Goal: Transaction & Acquisition: Purchase product/service

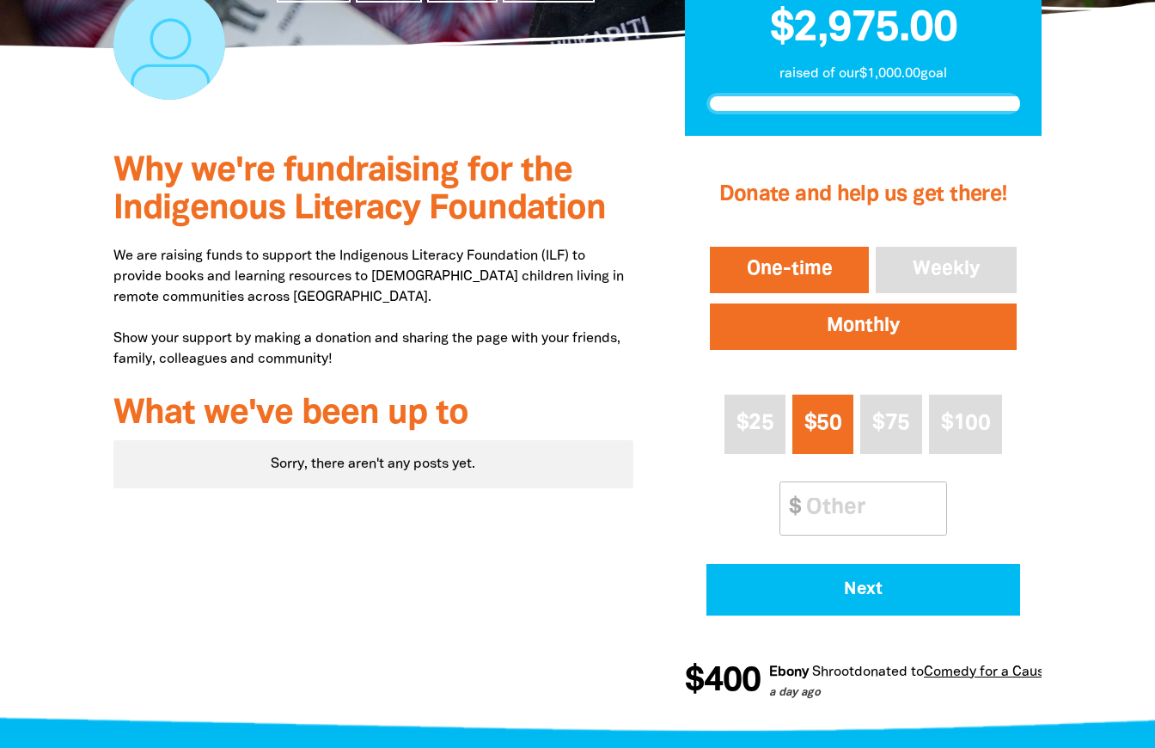
scroll to position [390, 0]
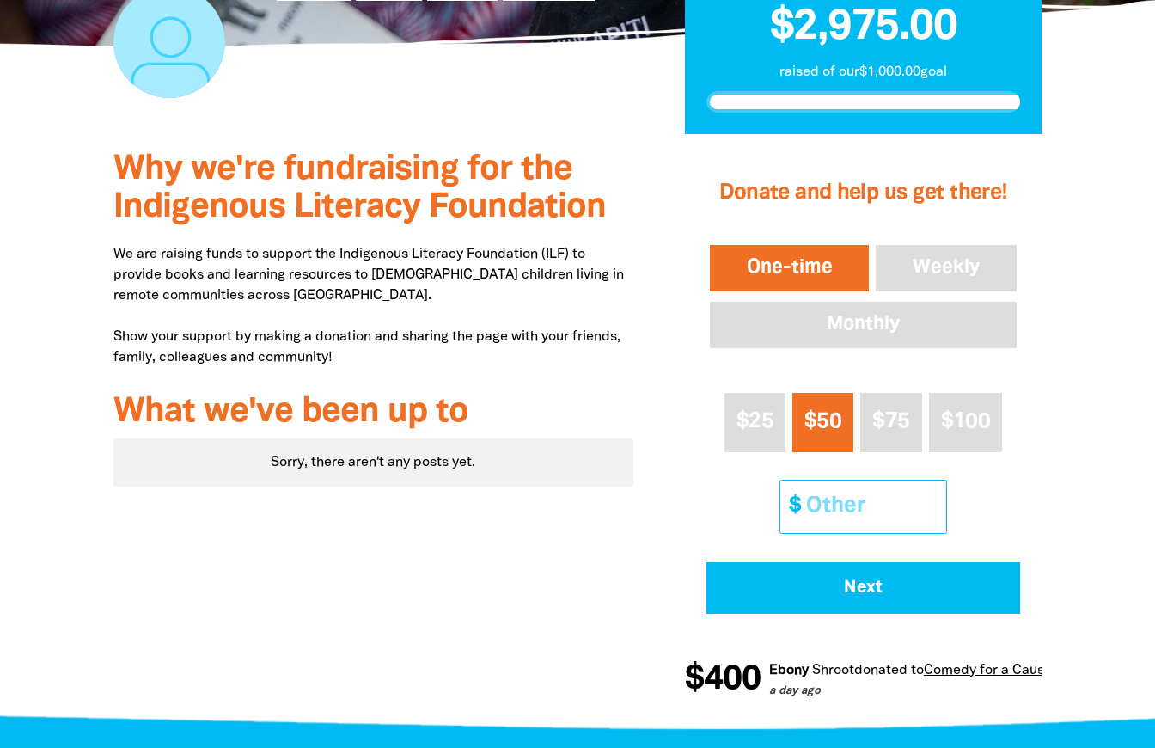
click at [839, 504] on input "Other Amount" at bounding box center [870, 506] width 152 height 52
paste input "3051.83"
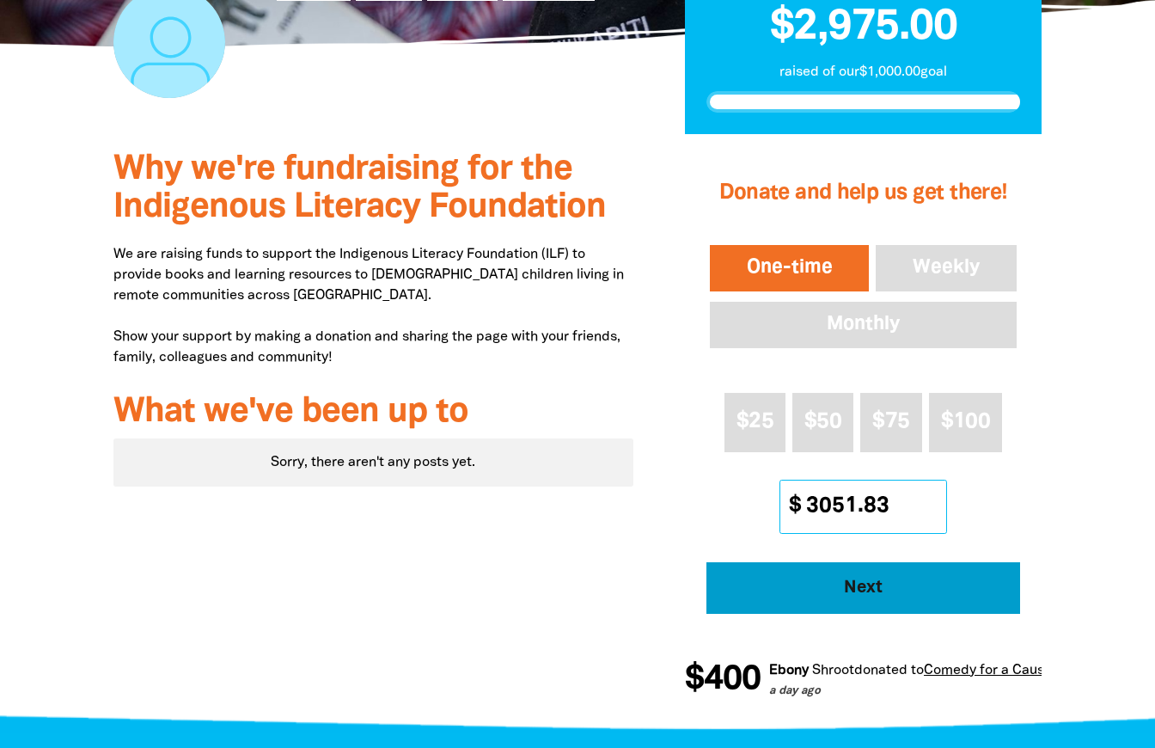
type input "3051.83"
click at [889, 586] on span "Next" at bounding box center [863, 587] width 266 height 17
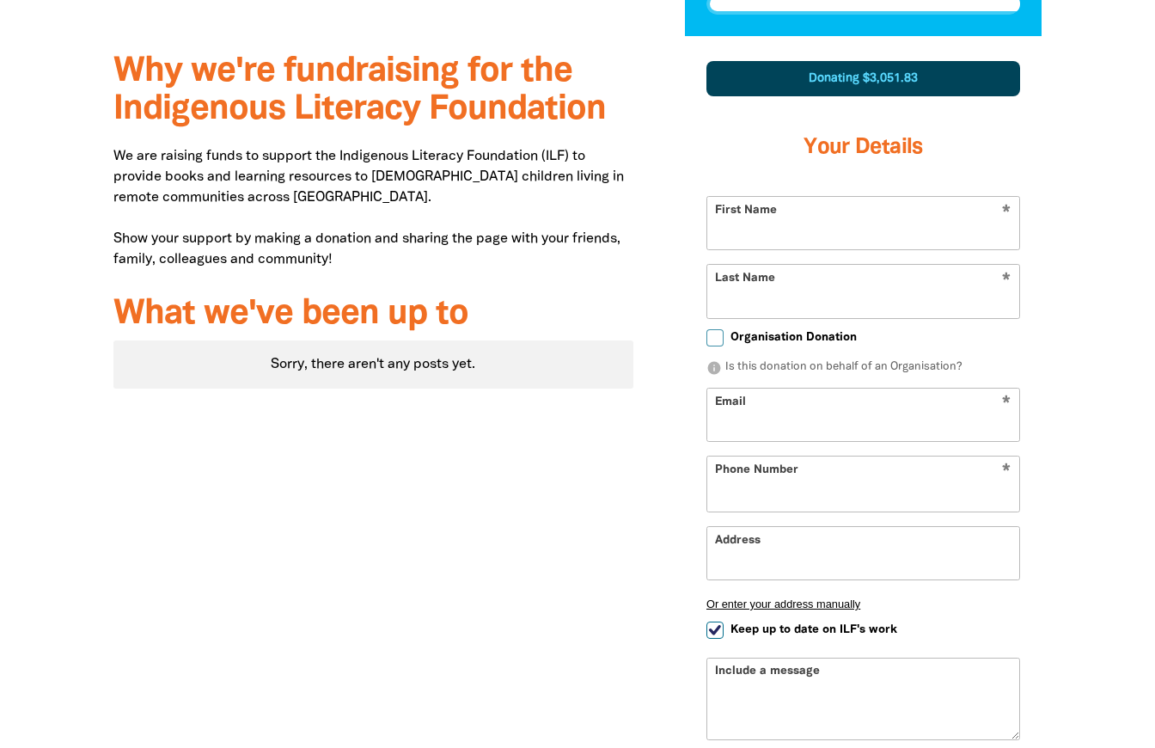
scroll to position [505, 0]
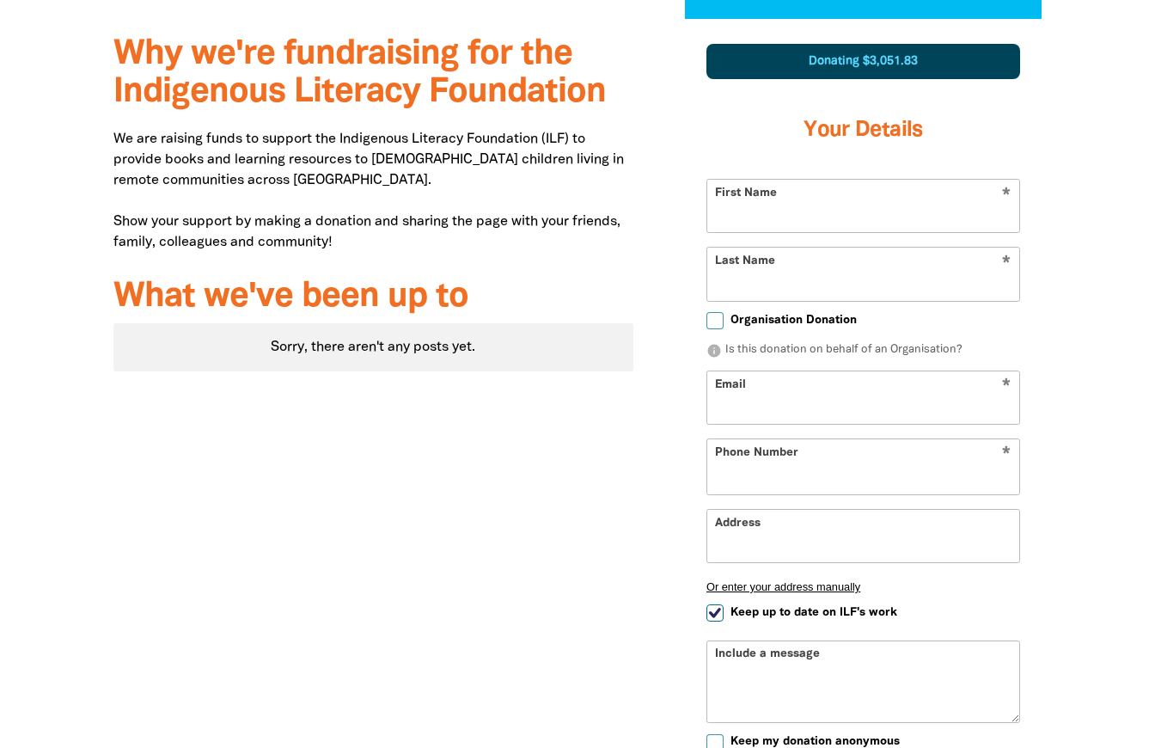
click at [791, 211] on input "First Name" at bounding box center [863, 206] width 312 height 52
select select "AU"
click at [773, 217] on input "First Name" at bounding box center [863, 206] width 312 height 52
type input "[PERSON_NAME]"
type input "Wakefield"
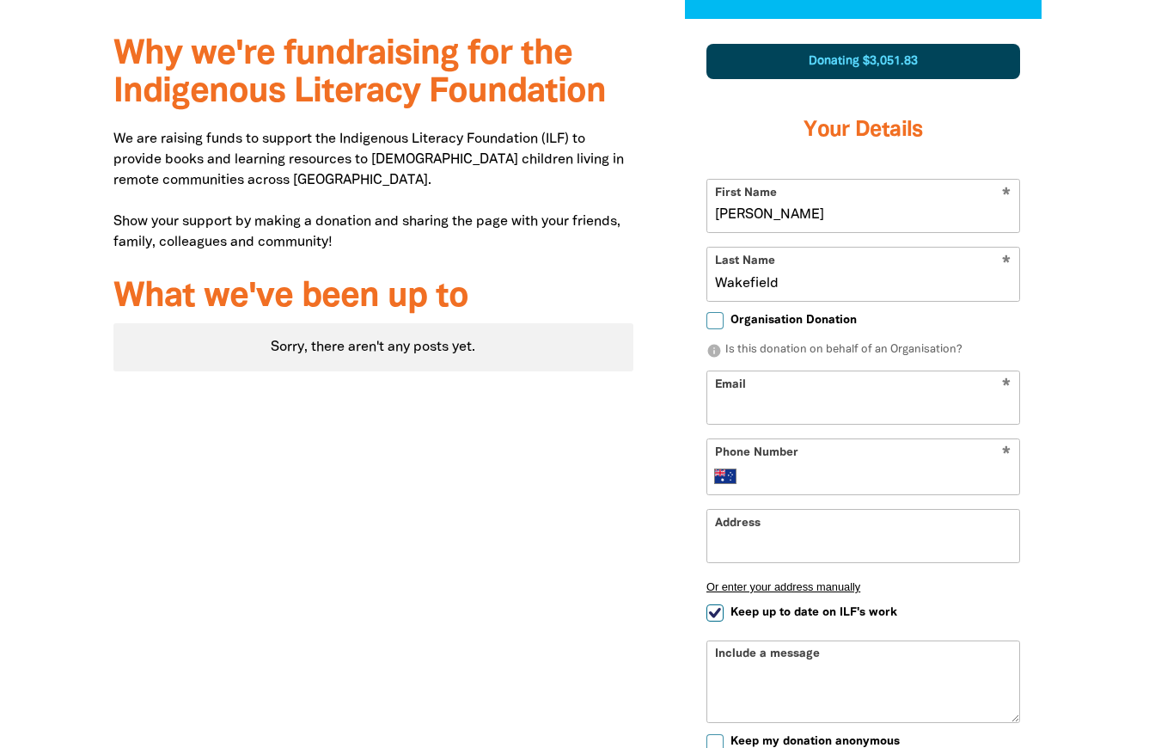
type input "[EMAIL_ADDRESS][DOMAIN_NAME]"
type input "0421 244 288"
type input "[STREET_ADDRESS][PERSON_NAME]"
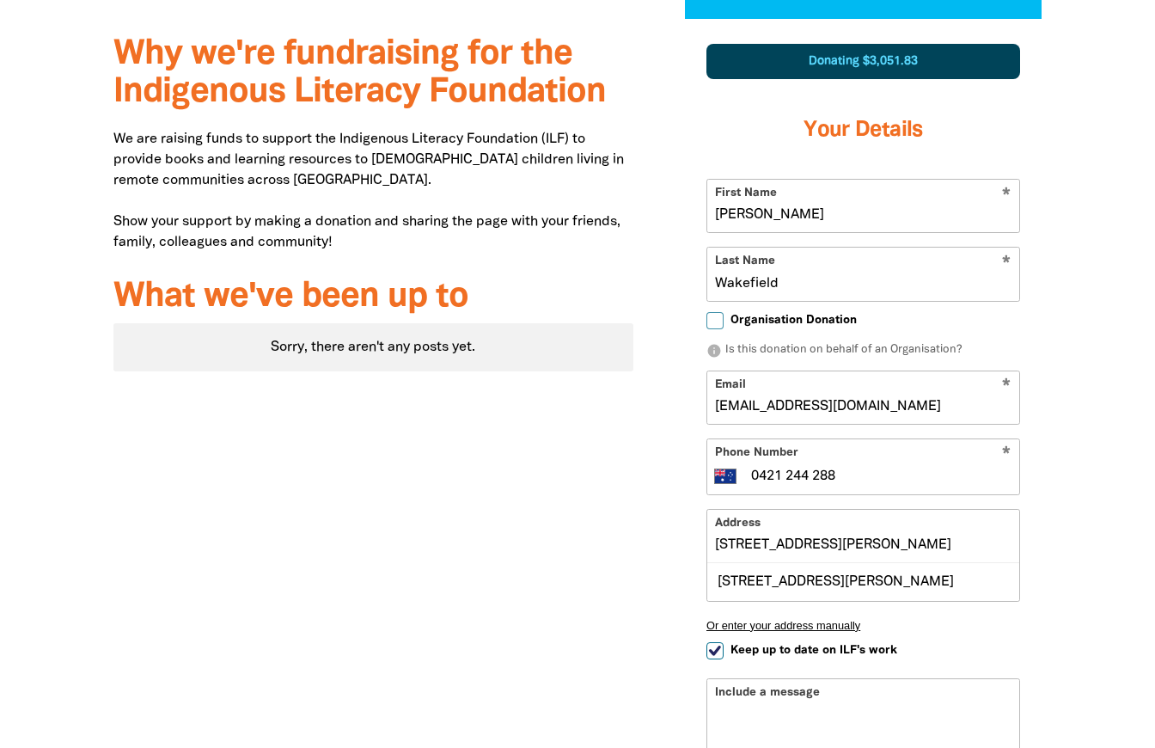
click at [1064, 560] on div "1 2 3 Donating $3,051.83 Your Details * First Name [PERSON_NAME] * Last Name [P…" at bounding box center [863, 497] width 408 height 957
click at [614, 613] on div "Why we're fundraising for the Indigenous Literacy Foundation We are raising fun…" at bounding box center [373, 497] width 571 height 957
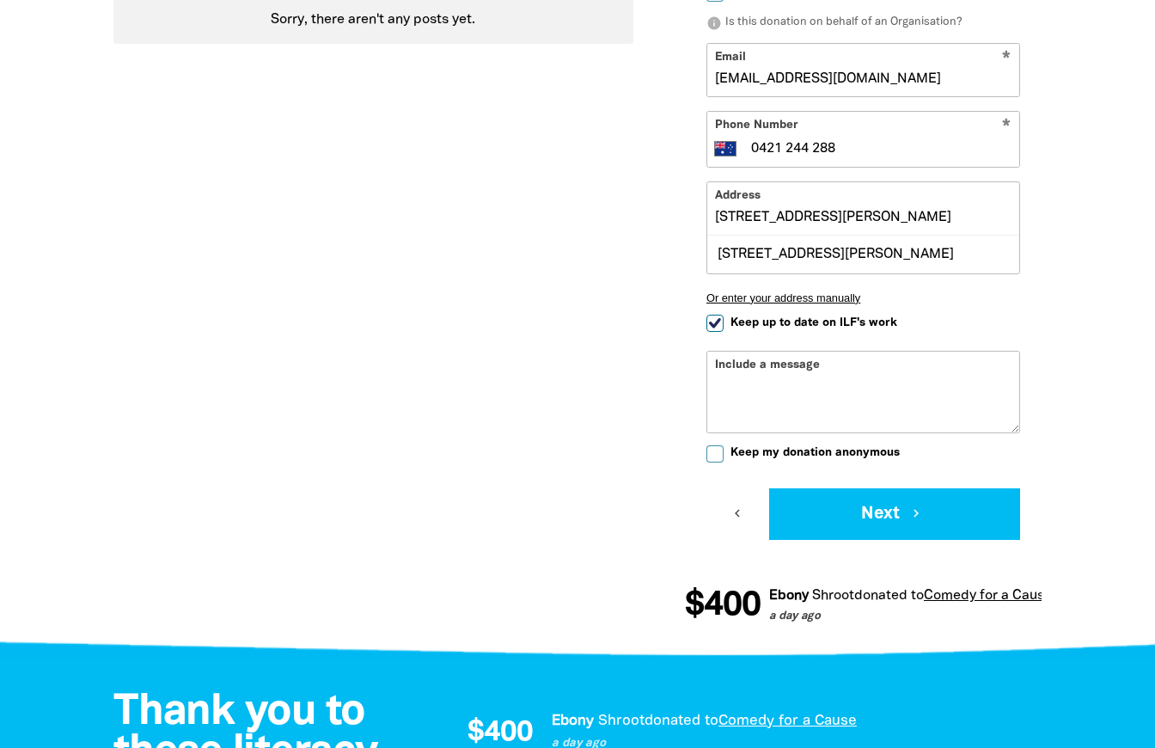
scroll to position [840, 0]
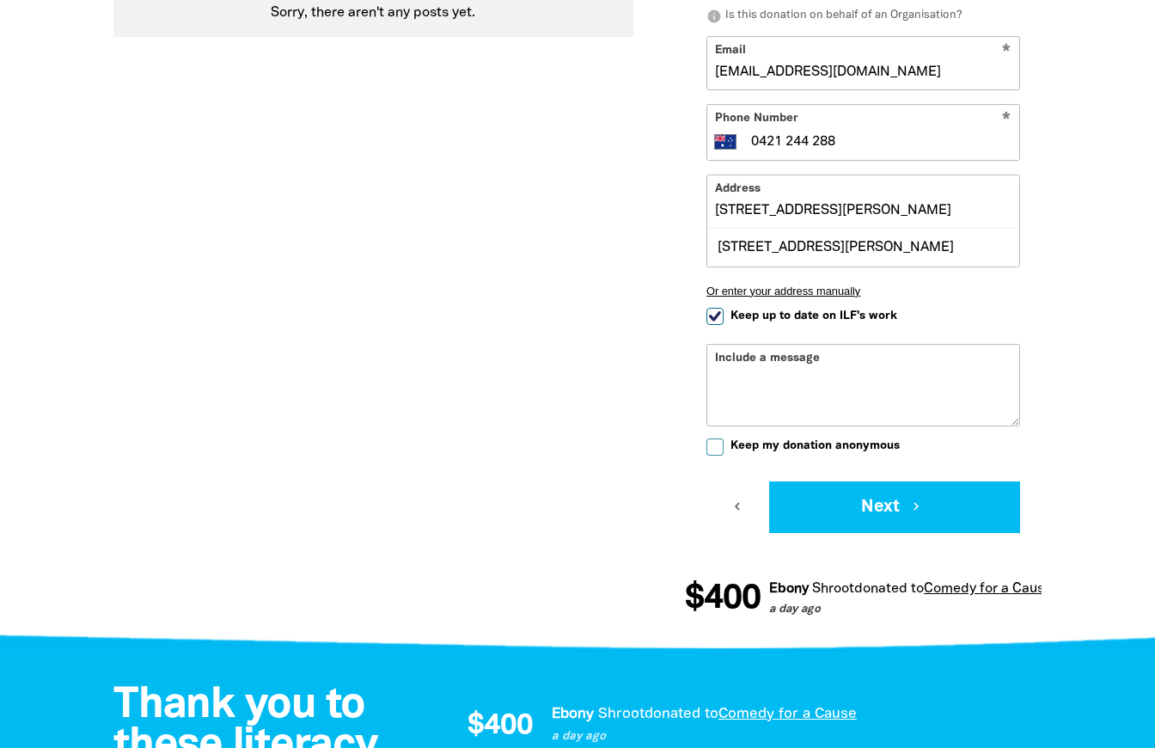
click at [718, 315] on input "Keep up to date on ILF's work" at bounding box center [714, 316] width 17 height 17
checkbox input "false"
click at [713, 447] on input "Keep my donation anonymous" at bounding box center [714, 446] width 17 height 17
checkbox input "true"
click at [799, 382] on textarea "Include a message" at bounding box center [863, 397] width 312 height 55
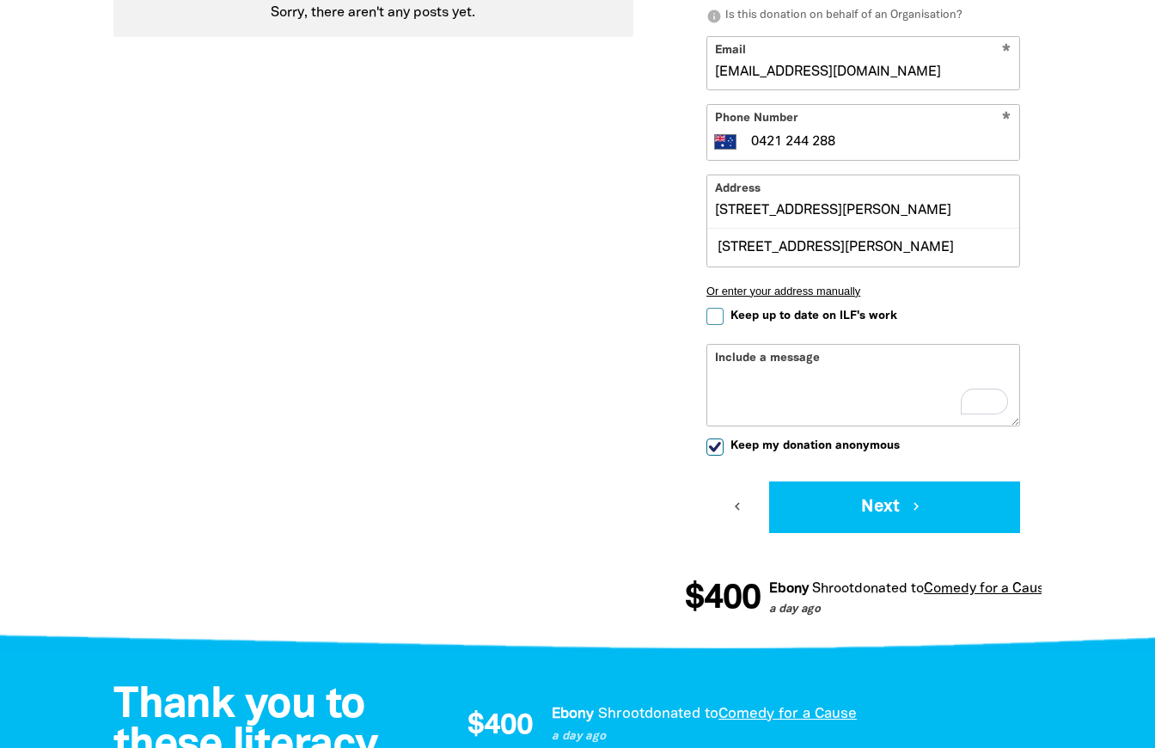
paste textarea "KA6925"
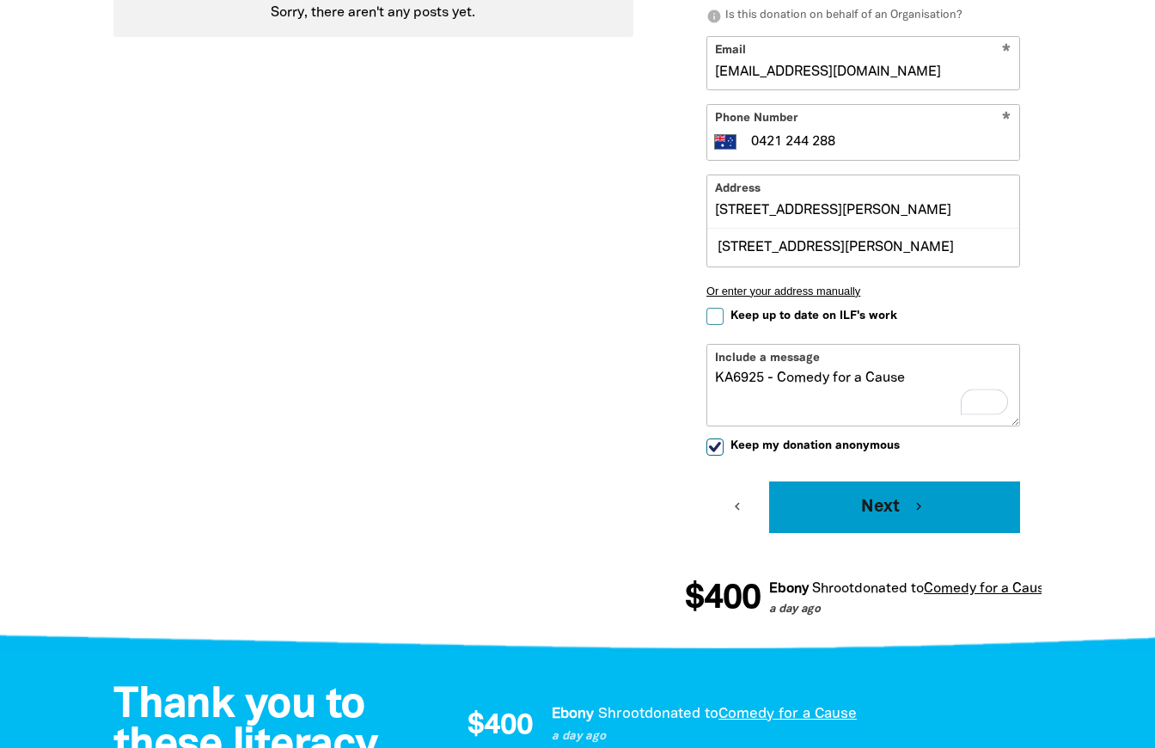
type textarea "KA6925 - Comedy for a Cause"
click at [926, 508] on button "Next chevron_right" at bounding box center [894, 507] width 251 height 52
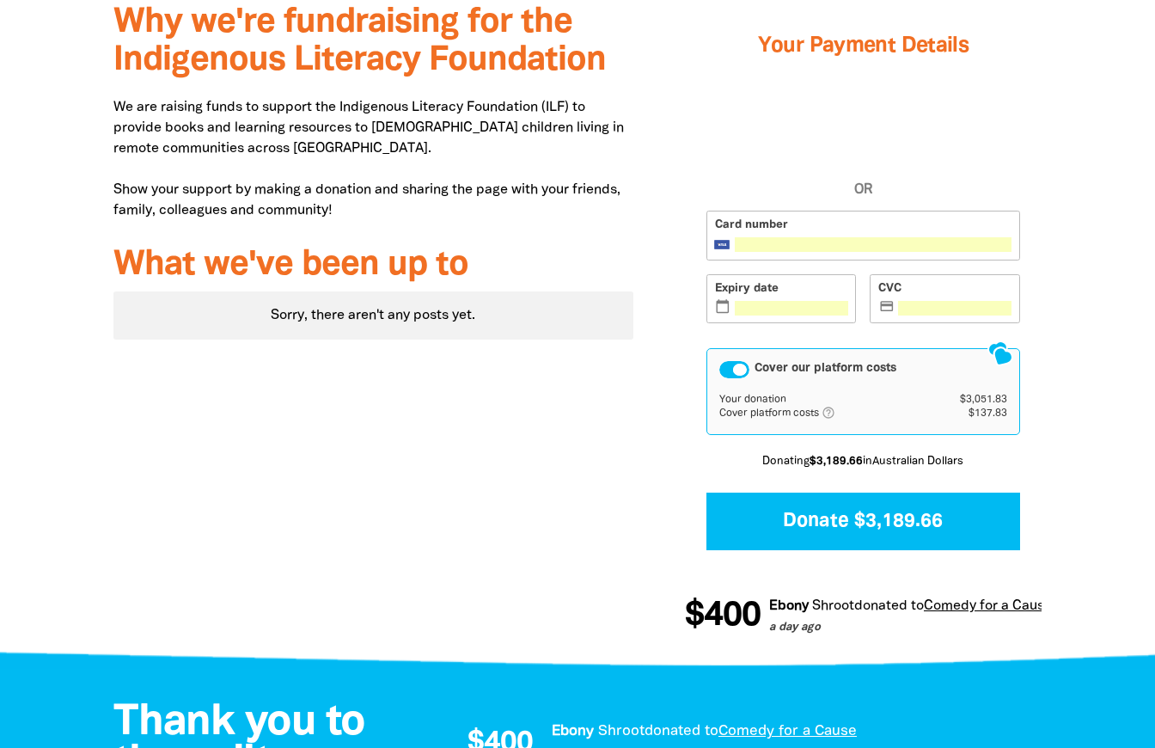
scroll to position [571, 0]
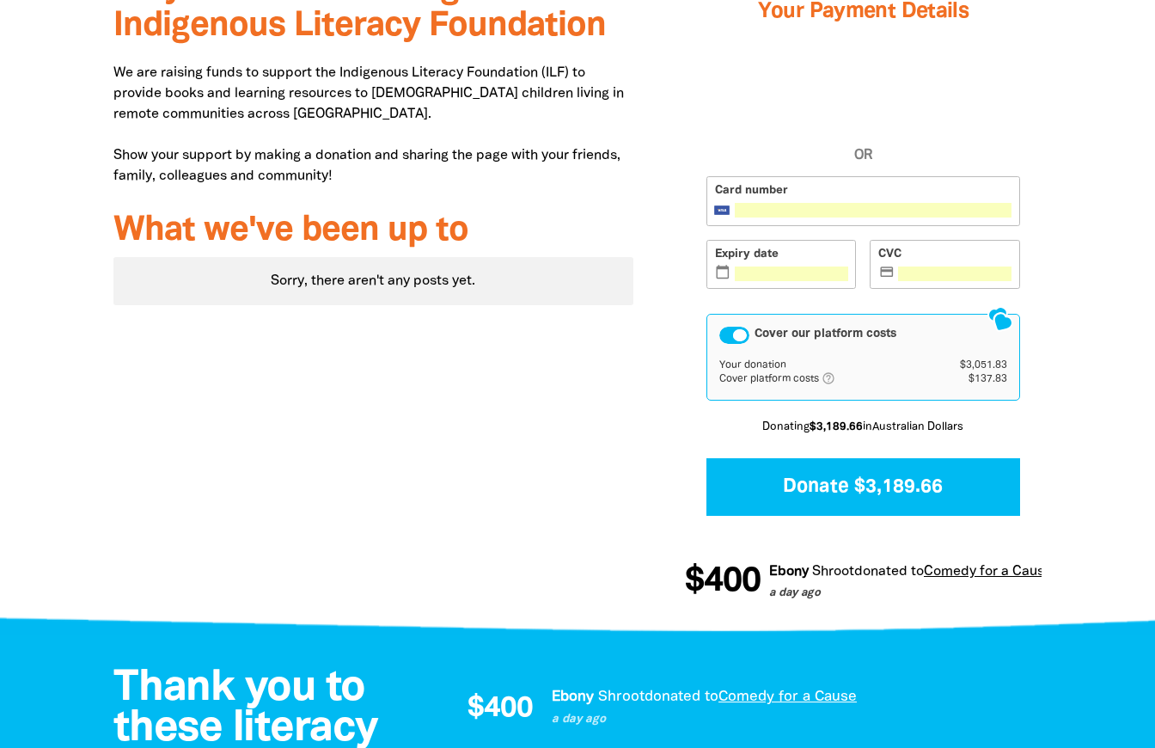
click at [828, 380] on icon "help_outlined" at bounding box center [835, 378] width 27 height 14
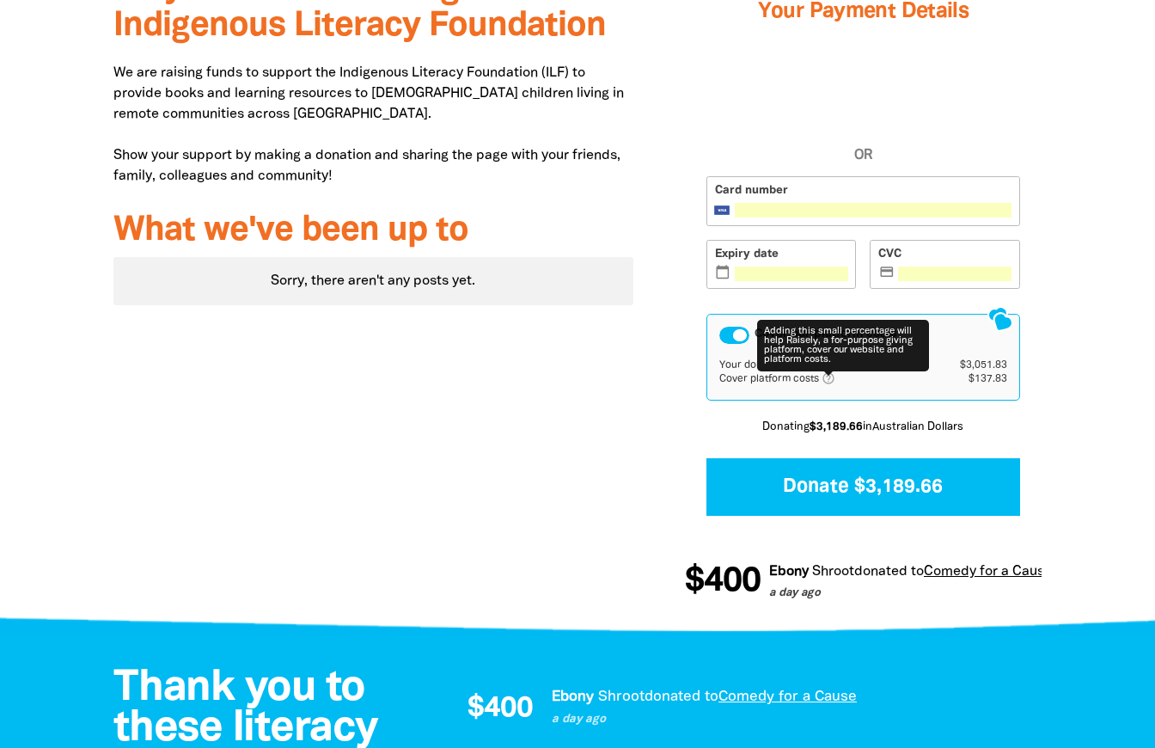
click at [728, 334] on div "Cover our platform costs" at bounding box center [734, 335] width 30 height 17
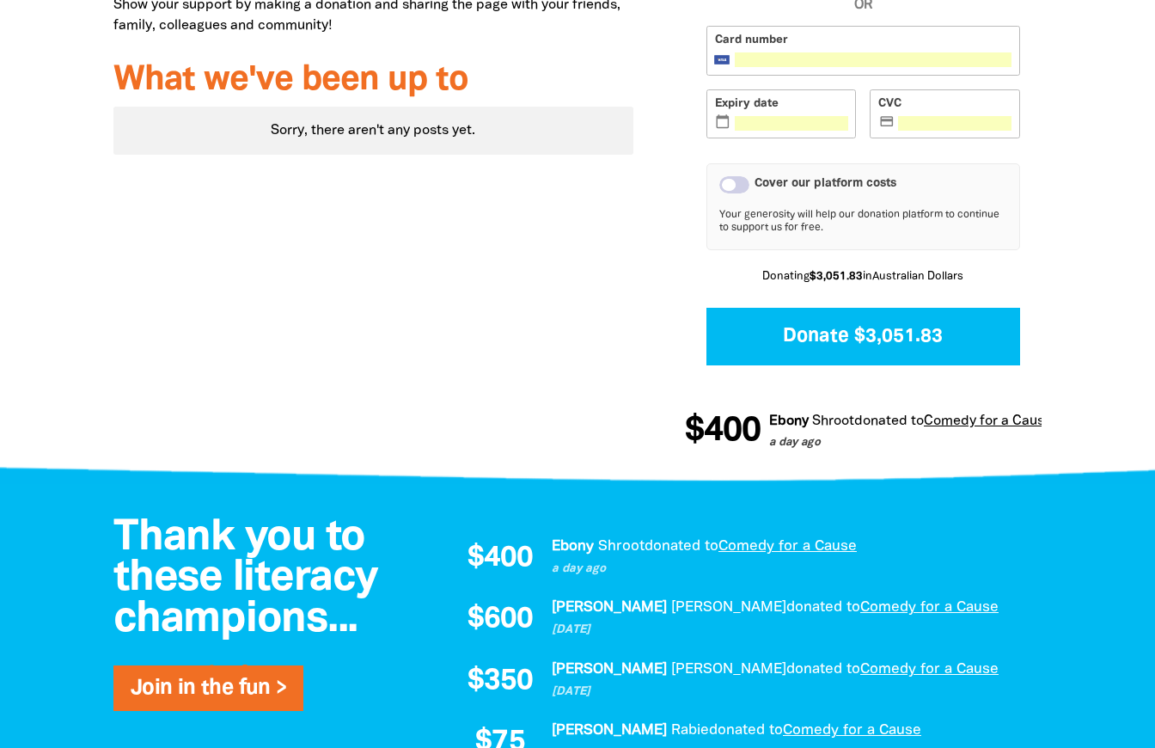
scroll to position [699, 0]
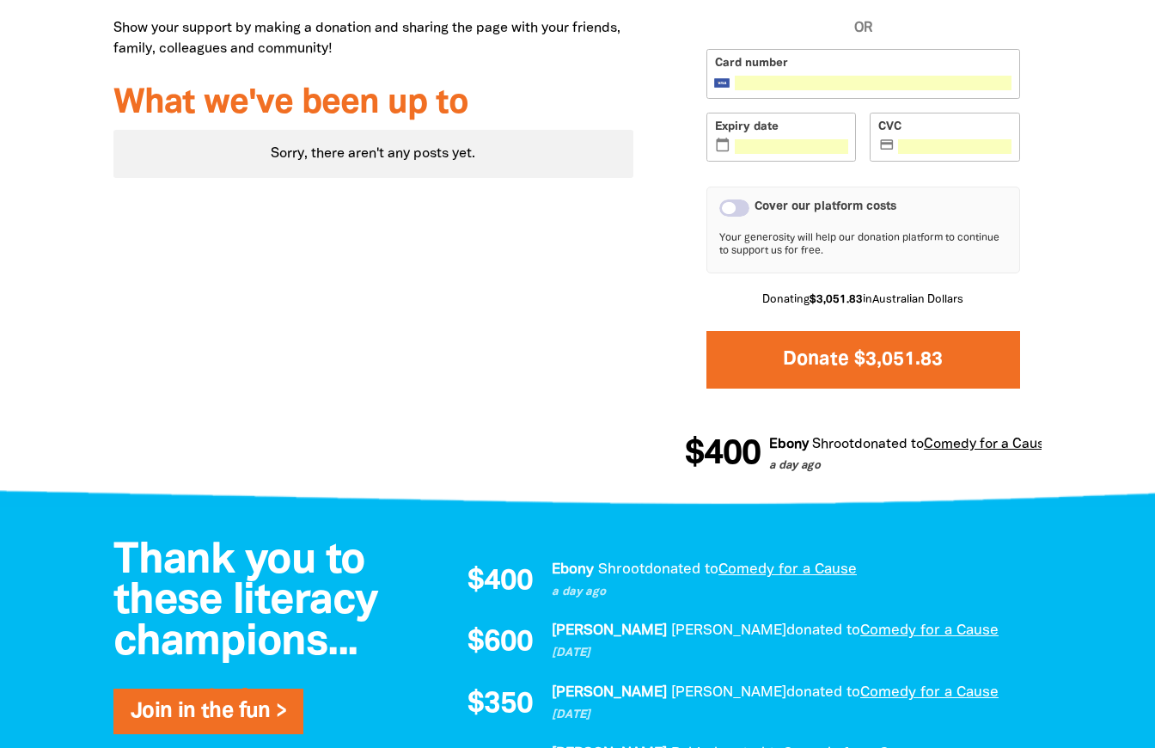
click at [824, 358] on button "Donate $3,051.83" at bounding box center [863, 360] width 314 height 58
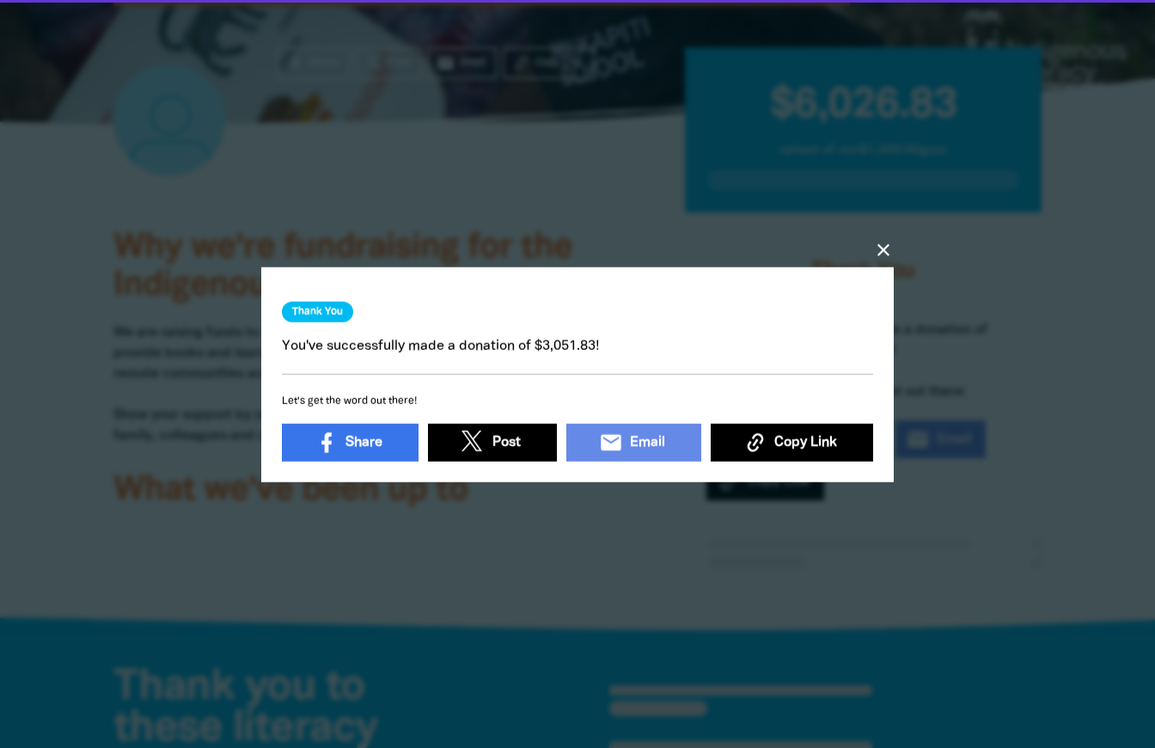
scroll to position [307, 0]
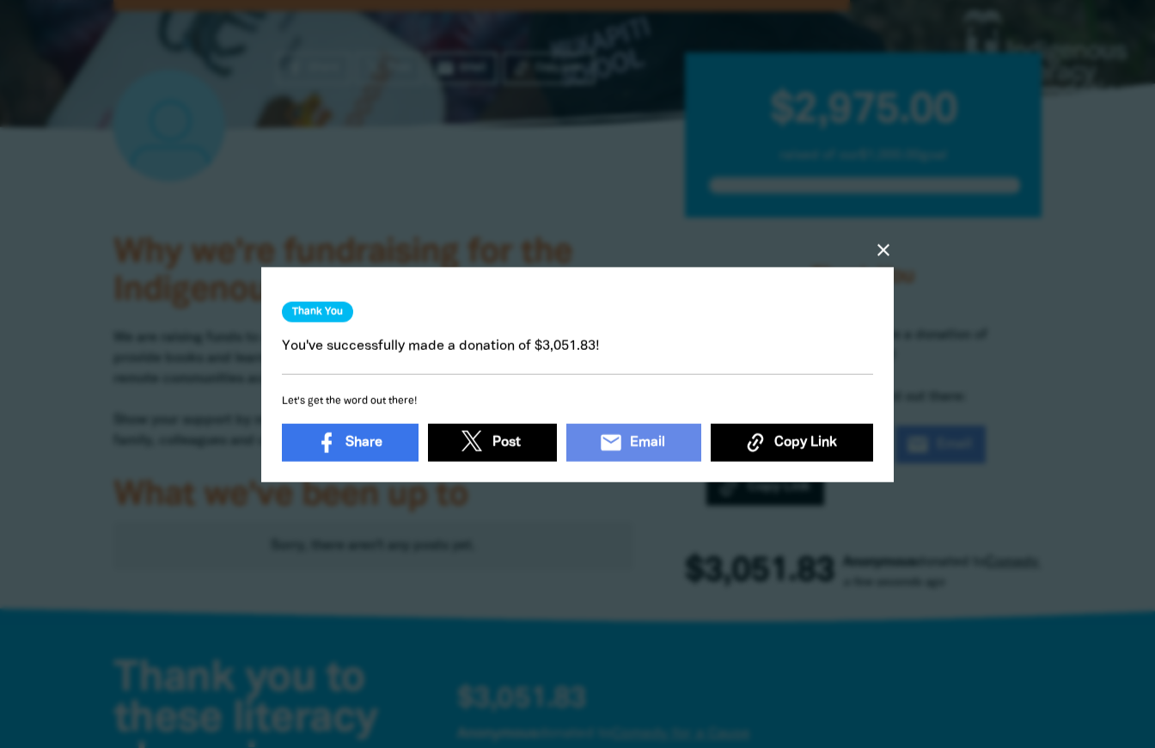
click at [877, 249] on icon "close" at bounding box center [883, 249] width 21 height 21
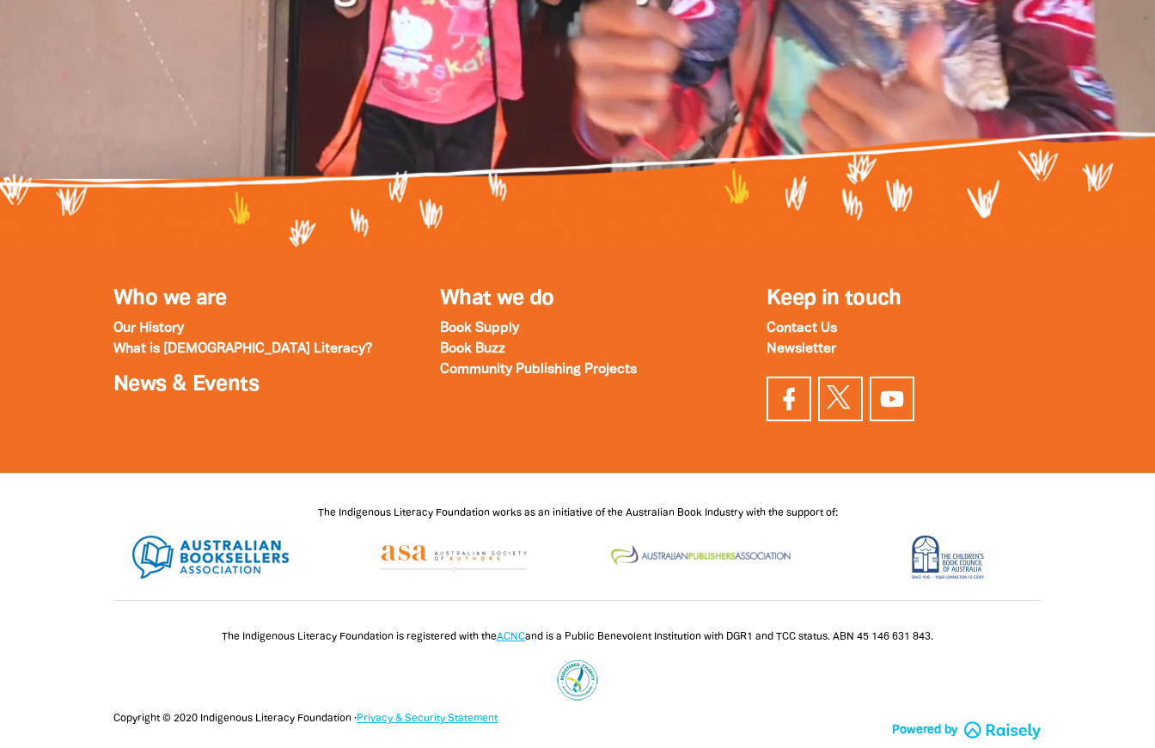
scroll to position [2140, 0]
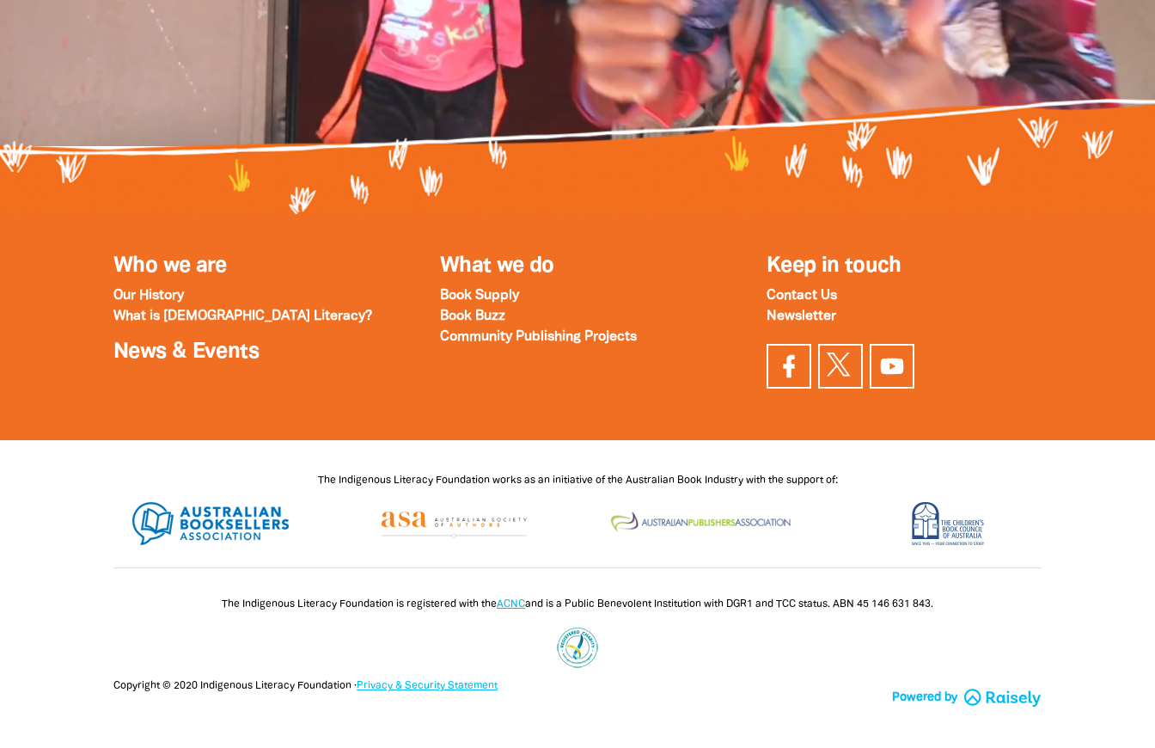
scroll to position [2331, 0]
